Goal: Information Seeking & Learning: Learn about a topic

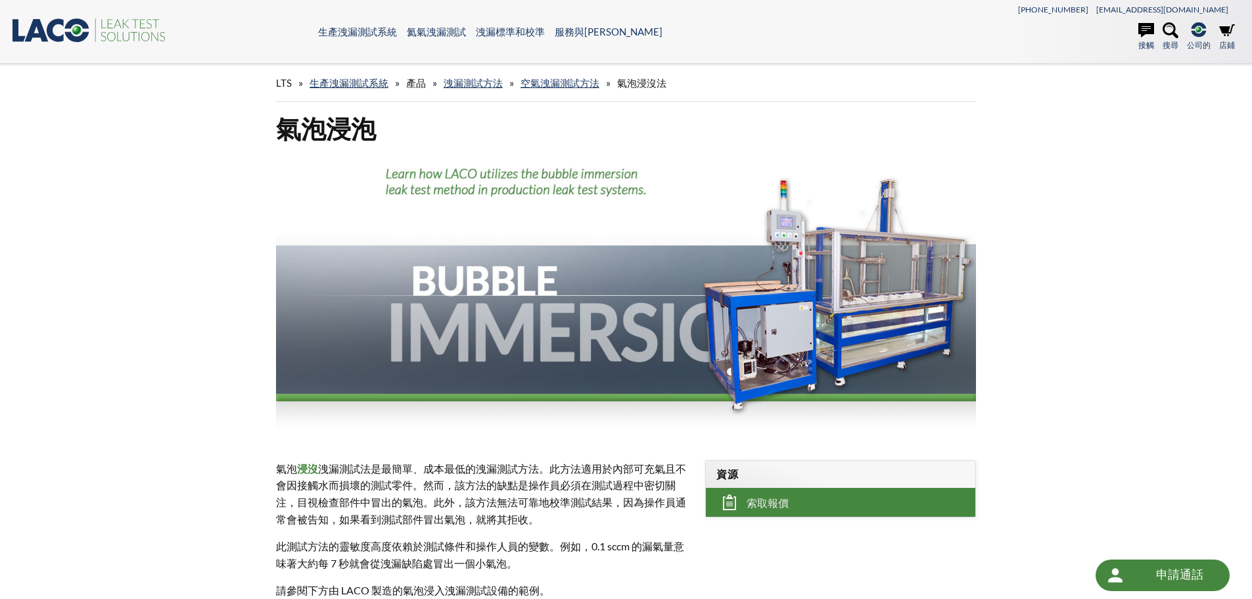
click at [662, 454] on div "氣泡 浸沒 洩漏測試法是最簡單、成本最低的洩漏測試方法。此方法適用於內部可充氣且不會因接觸水而損壞的測試零件。然而，該方法的缺點是操作員必須在測試過程中密切關…" at bounding box center [483, 529] width 430 height 181
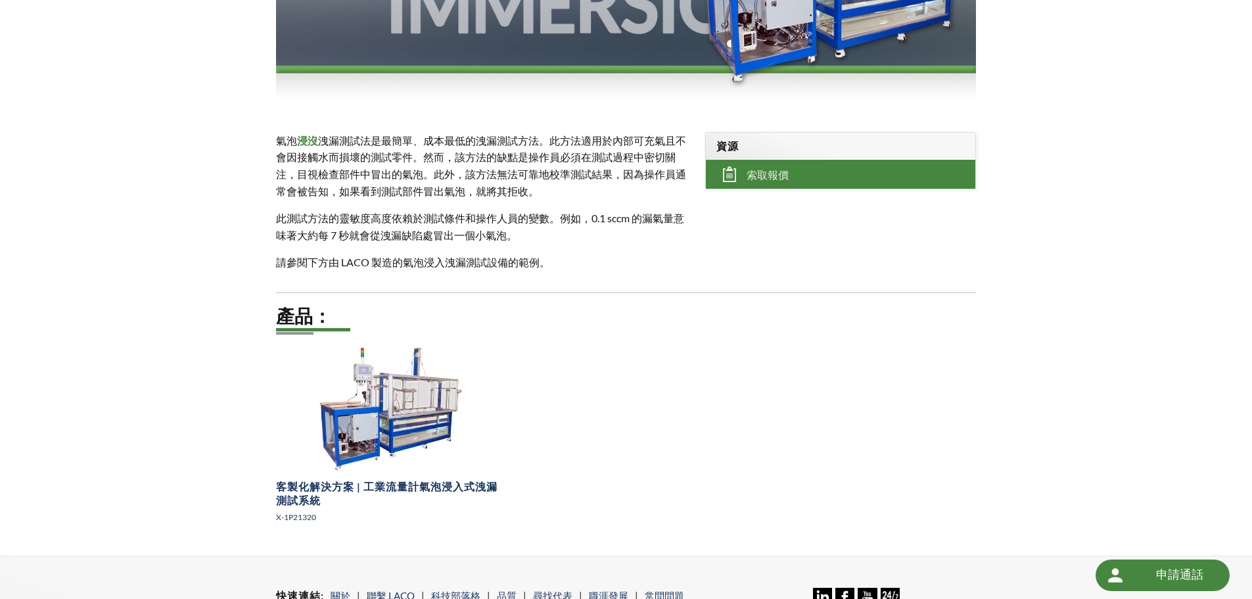
scroll to position [394, 0]
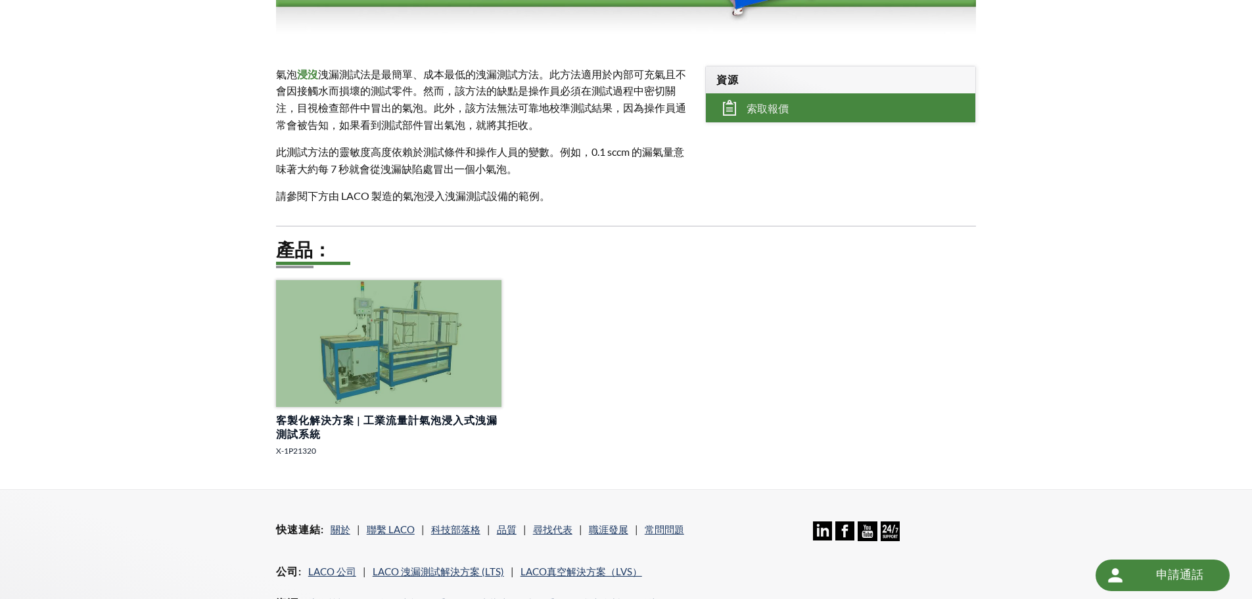
click at [448, 348] on div at bounding box center [388, 343] width 225 height 127
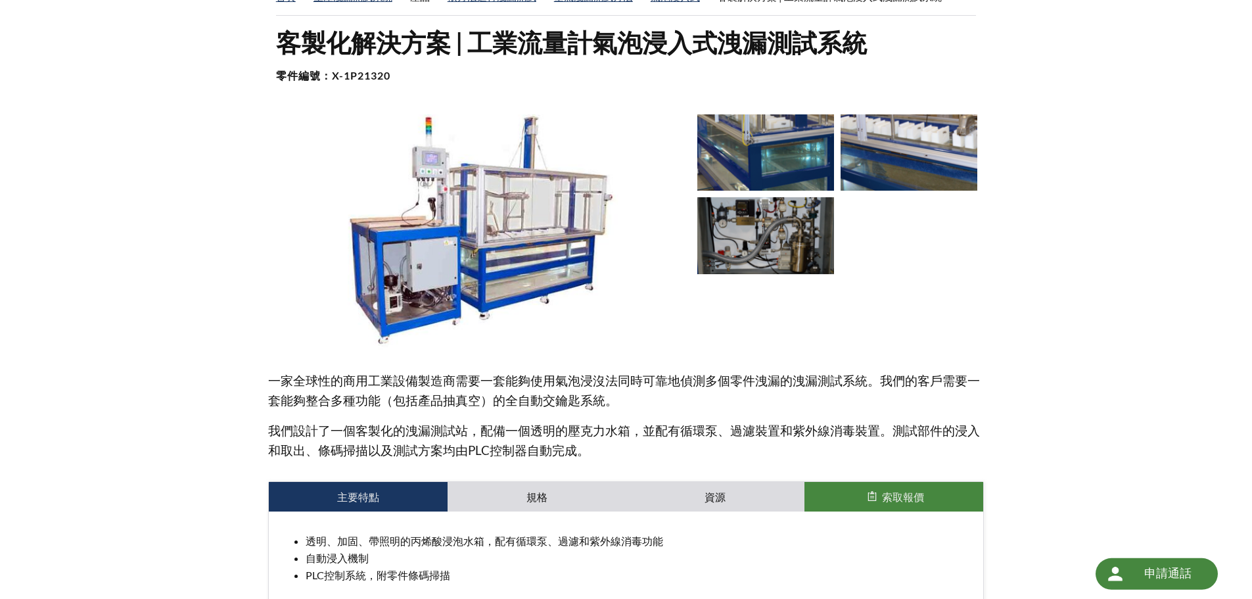
scroll to position [131, 0]
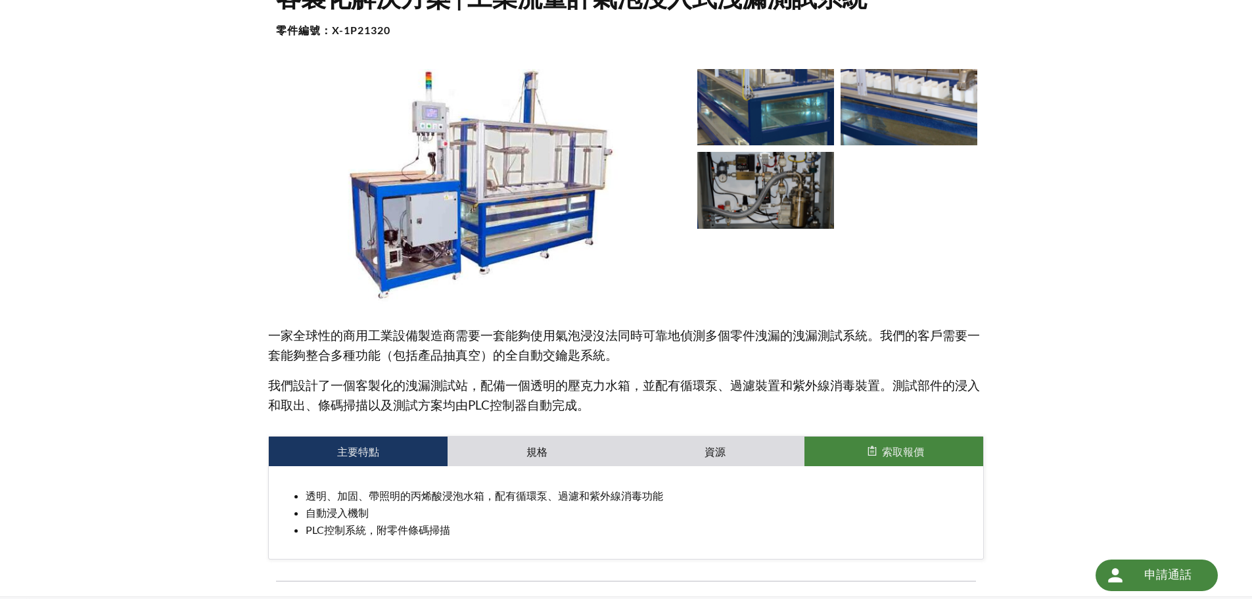
drag, startPoint x: 266, startPoint y: 331, endPoint x: 825, endPoint y: 355, distance: 559.8
click at [825, 355] on div "客製化解決方案 | 工業流量計氣泡浸入式洩漏測試系統 零件編號： X-1P21320 一家全球性的商用工業設備製造商需要一套能夠使用氣泡浸沒法同時可靠地偵測多…" at bounding box center [626, 288] width 841 height 614
click at [806, 382] on font "我們設計了一個客製化的洩漏測試站，配備一個透明的壓克力水箱，並配有循環泵、過濾裝置和紫外線消毒裝置。測試部件的浸入和取出、條碼掃描以及測試方案均由PLC控制器…" at bounding box center [624, 394] width 712 height 35
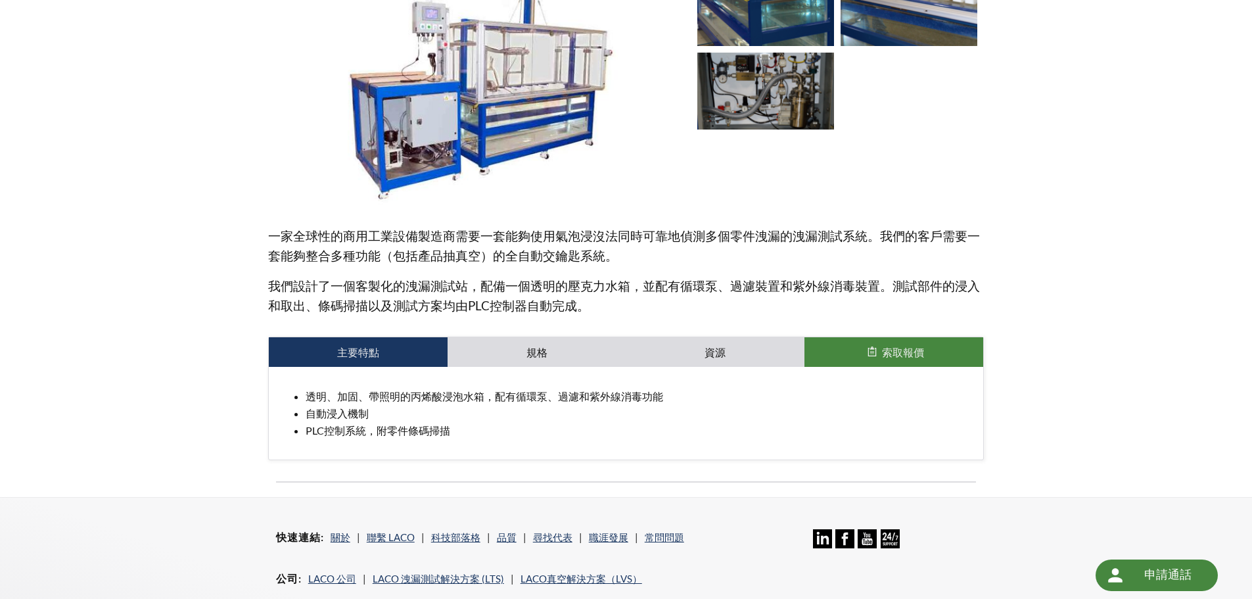
scroll to position [263, 0]
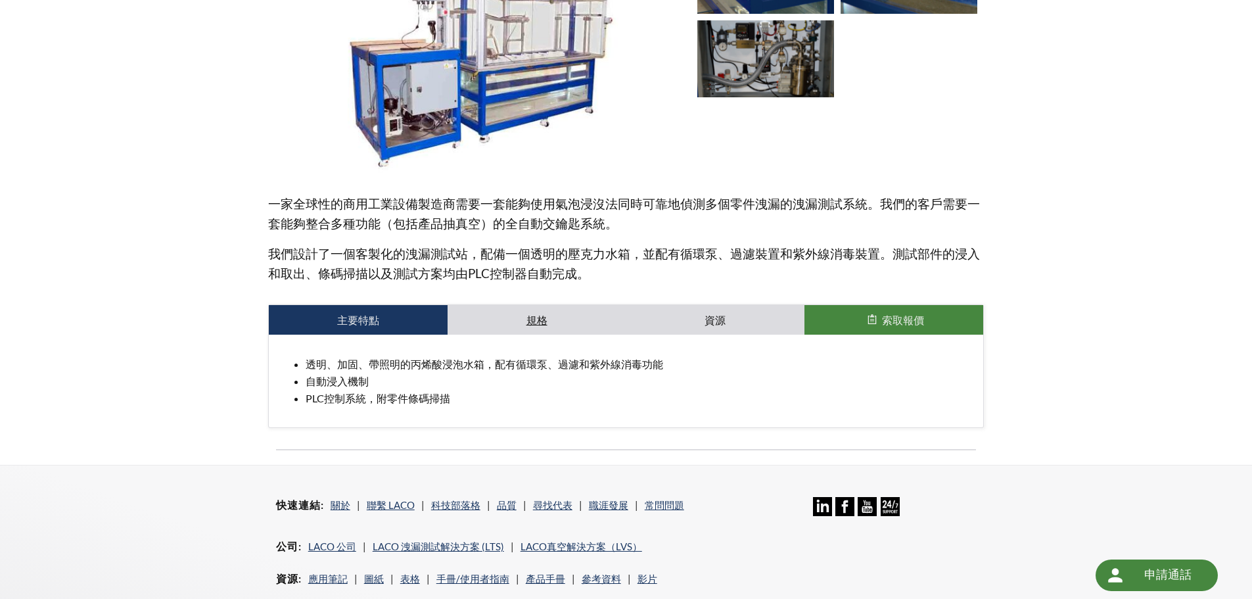
click at [582, 317] on link "規格" at bounding box center [537, 320] width 179 height 30
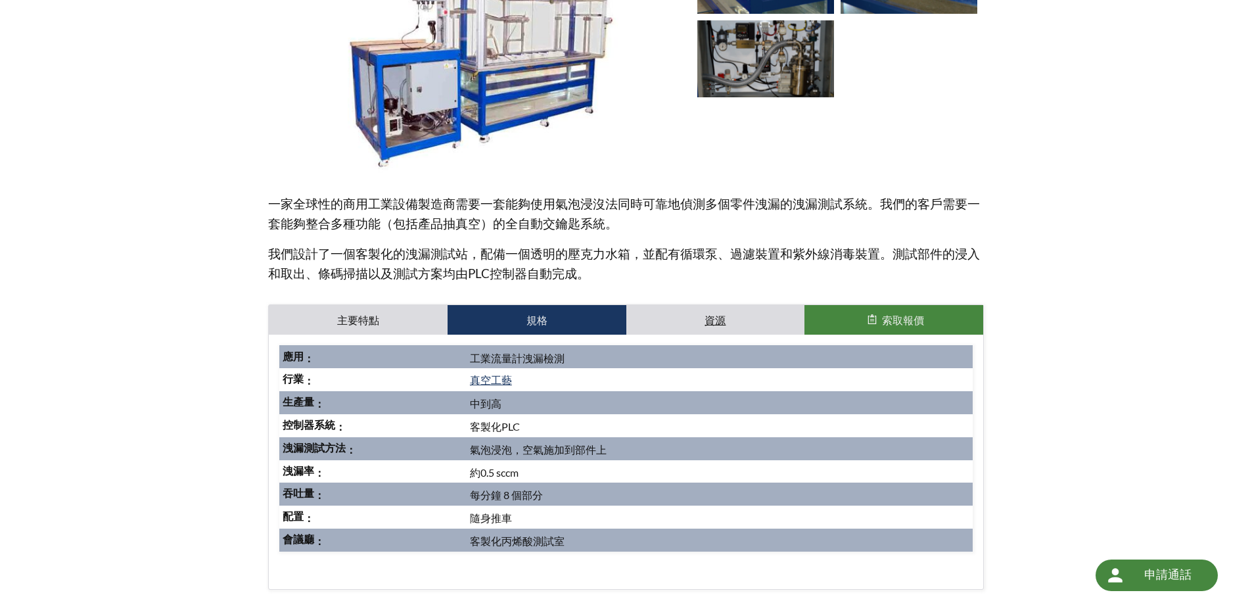
click at [691, 313] on link "資源" at bounding box center [715, 320] width 179 height 30
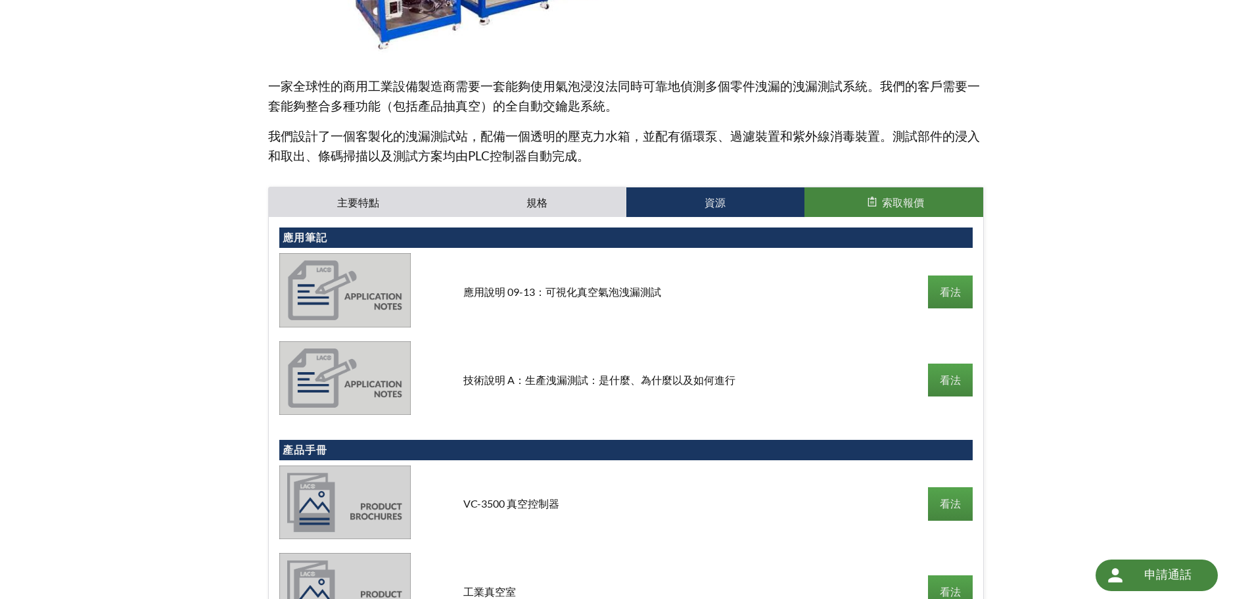
scroll to position [460, 0]
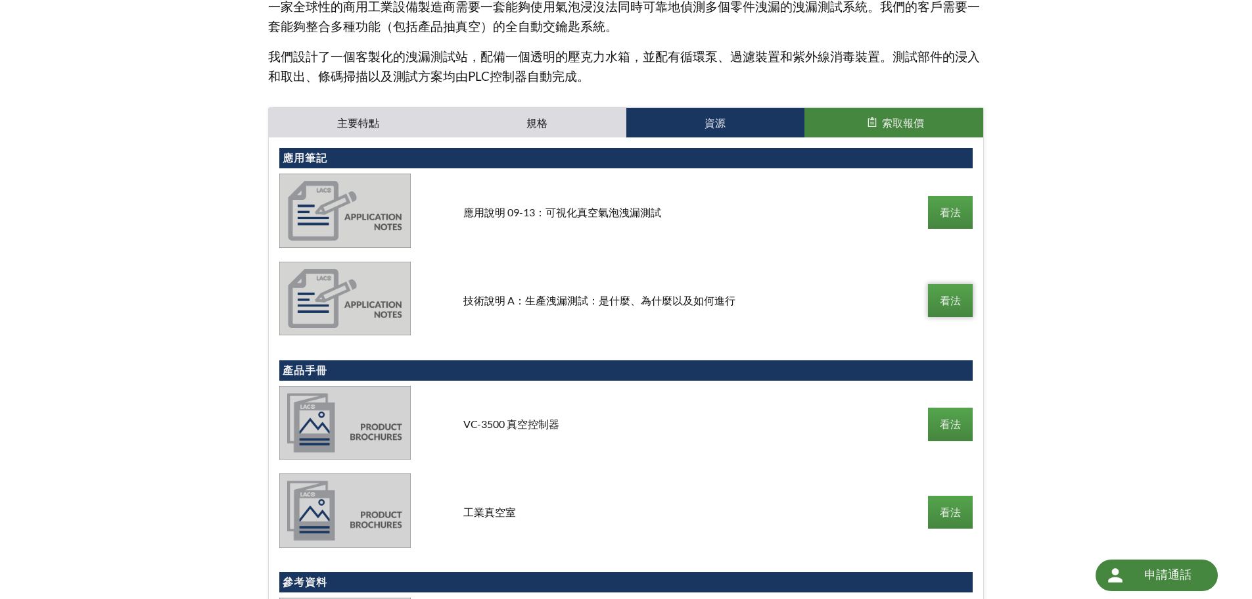
click at [942, 296] on font "看法" at bounding box center [950, 300] width 21 height 12
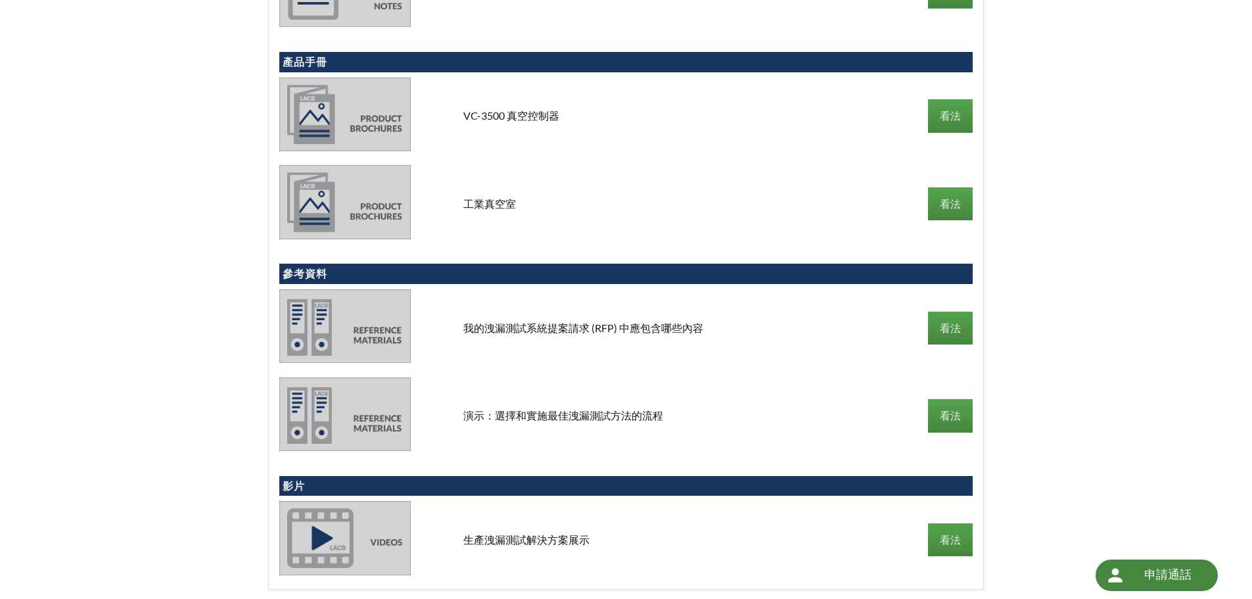
scroll to position [854, 0]
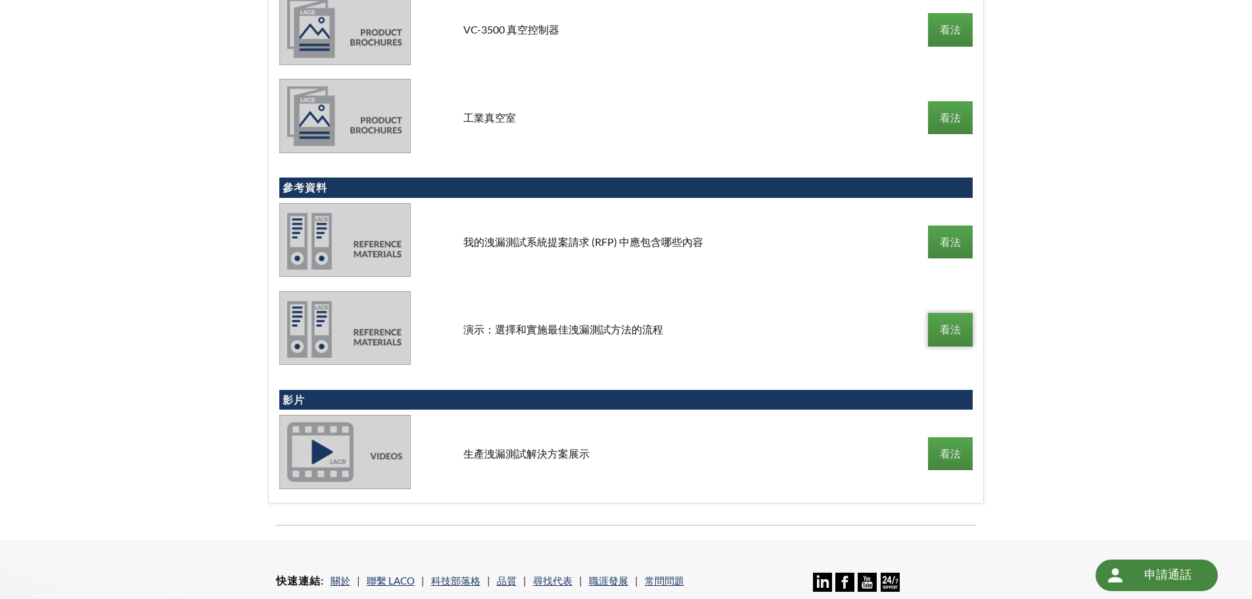
click at [931, 346] on link "看法" at bounding box center [950, 329] width 45 height 33
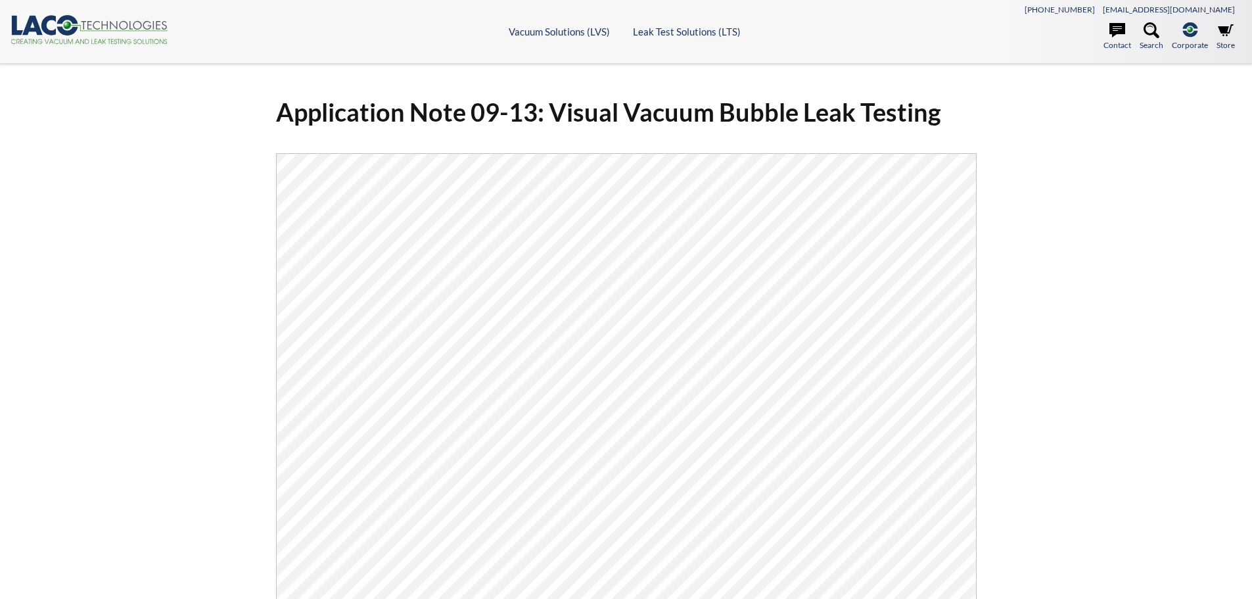
select select "語言翻譯小工具"
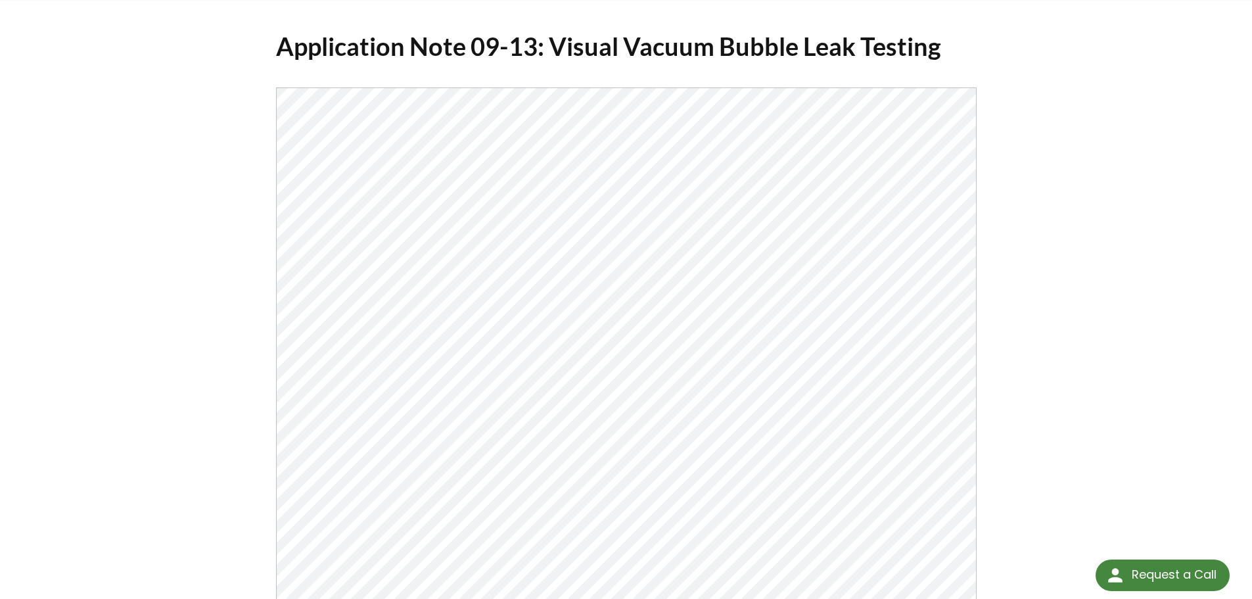
click at [1087, 294] on div "Application Note 09-13: Visual Vacuum Bubble Leak Testing Click Here To Download" at bounding box center [626, 363] width 1252 height 731
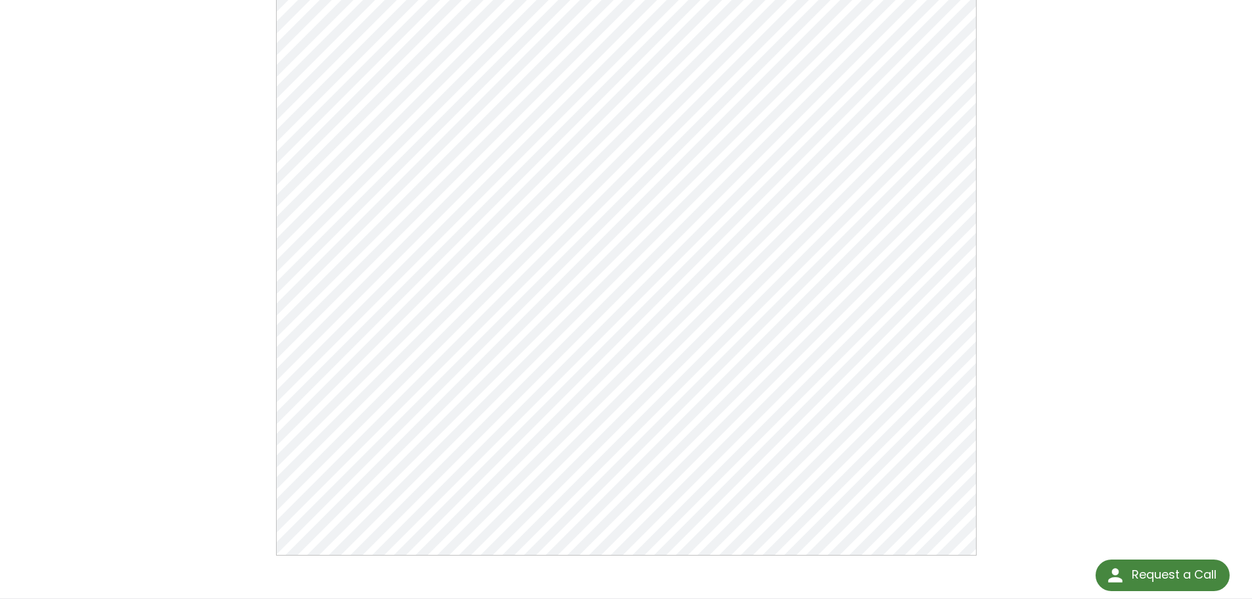
scroll to position [197, 0]
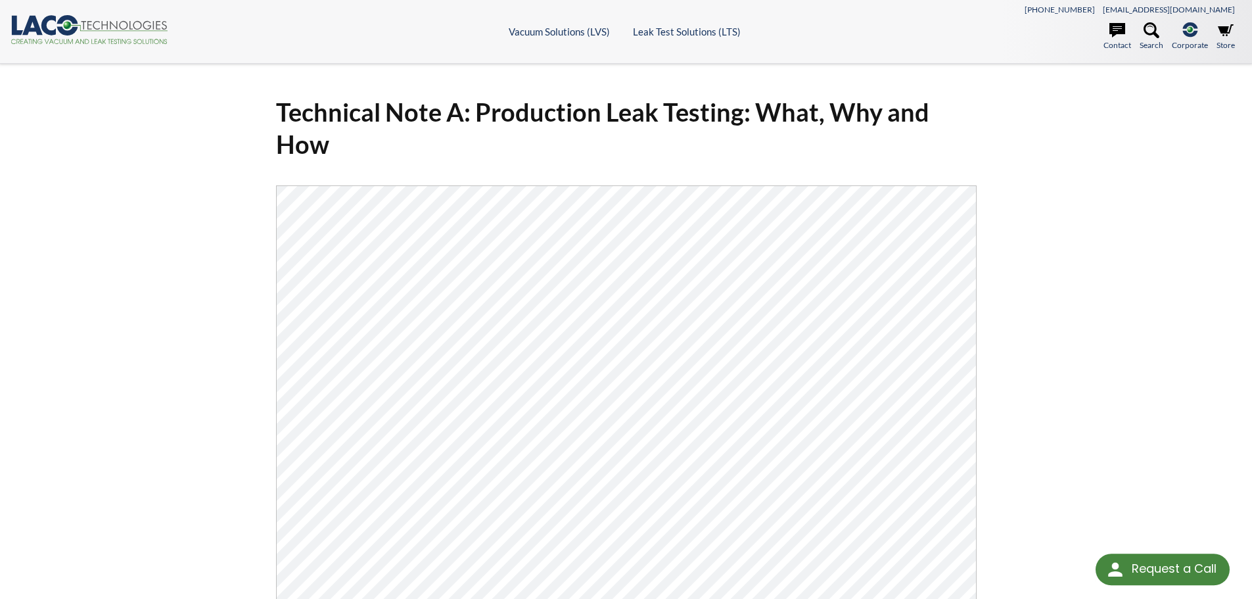
click at [1053, 241] on div "Technical Note A: Production Leak Testing: What, Why and How Click Here To Down…" at bounding box center [626, 445] width 1252 height 763
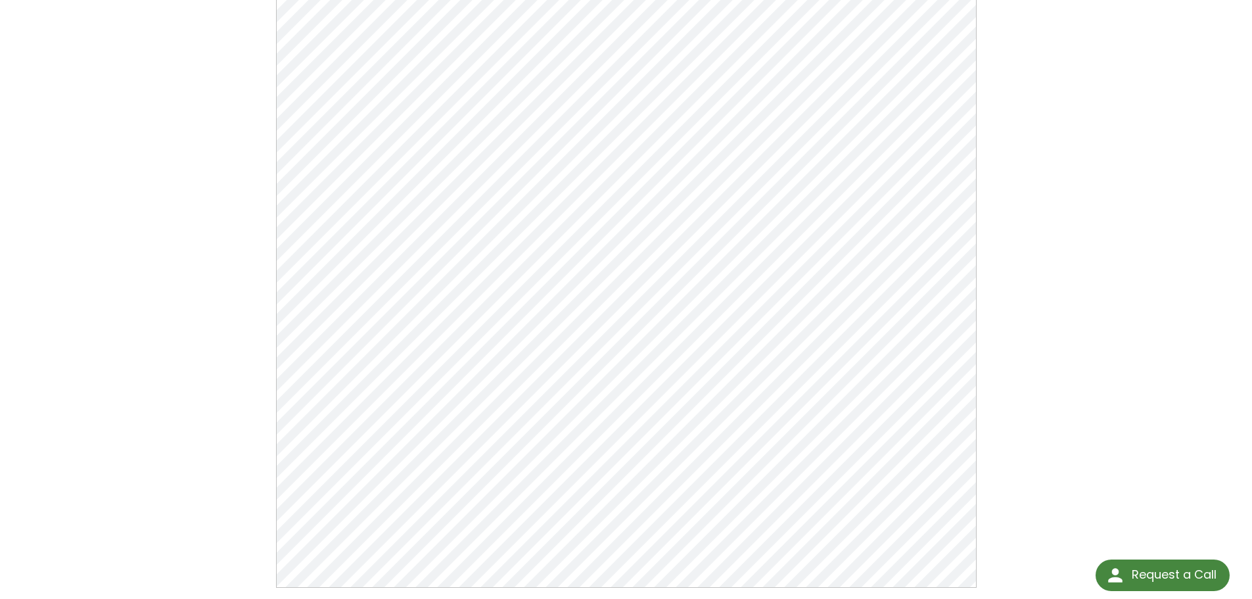
scroll to position [197, 0]
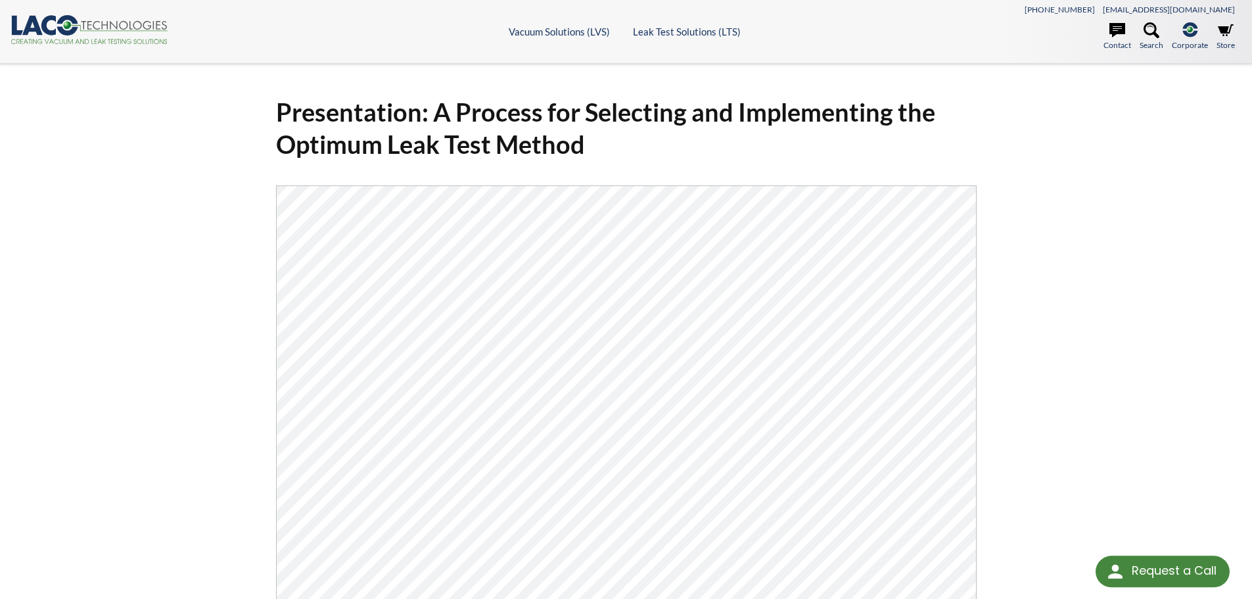
click at [1061, 282] on div "Presentation: A Process for Selecting and Implementing the Optimum Leak Test Me…" at bounding box center [626, 445] width 1252 height 763
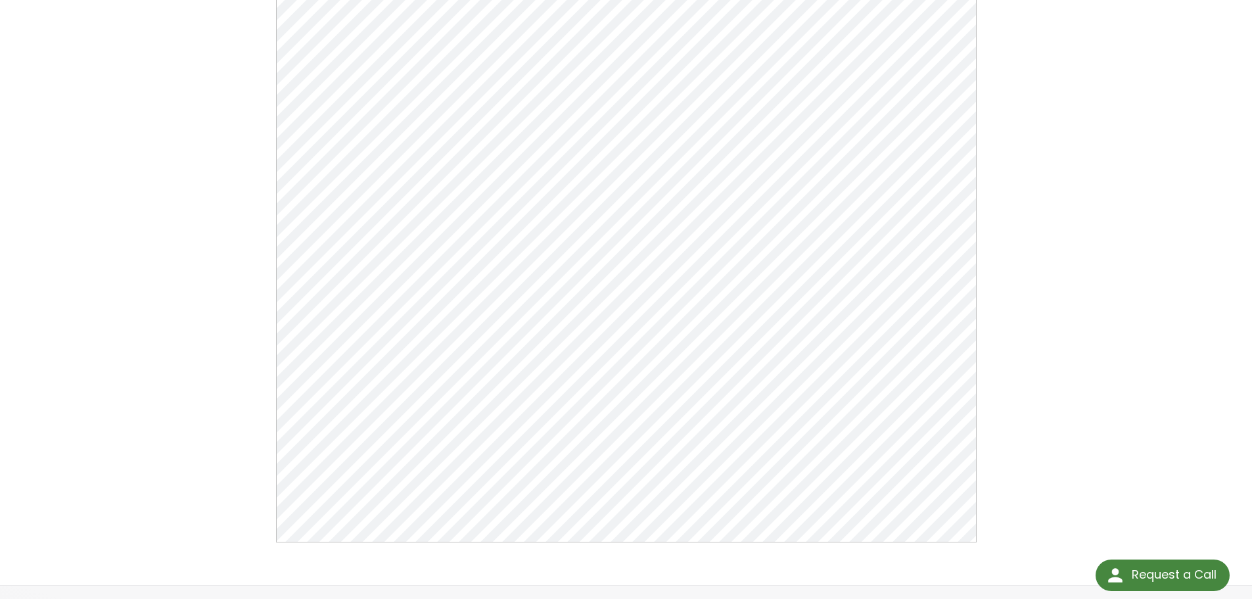
scroll to position [263, 0]
